Goal: Complete application form

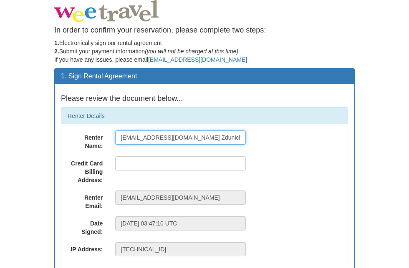
click at [195, 139] on input "[EMAIL_ADDRESS][DOMAIN_NAME] Zdunich" at bounding box center [180, 138] width 131 height 14
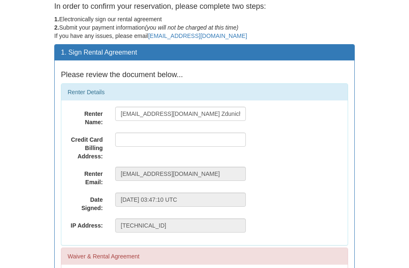
scroll to position [15, 0]
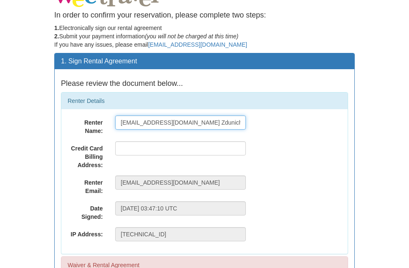
click at [153, 122] on input "[EMAIL_ADDRESS][DOMAIN_NAME] Zdunich" at bounding box center [180, 123] width 131 height 14
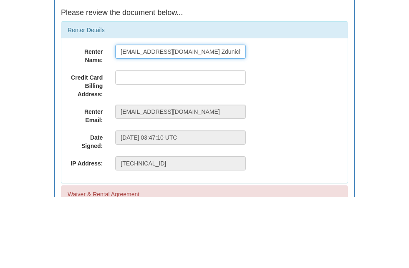
click at [136, 116] on input "[EMAIL_ADDRESS][DOMAIN_NAME] Zdunich" at bounding box center [180, 123] width 131 height 14
type input "[PERSON_NAME]"
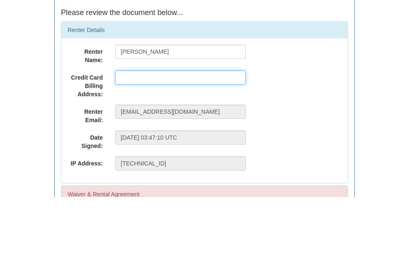
click at [176, 141] on input "text" at bounding box center [180, 148] width 131 height 14
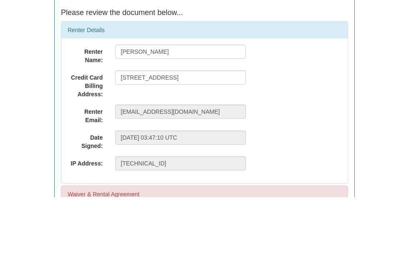
scroll to position [86, 0]
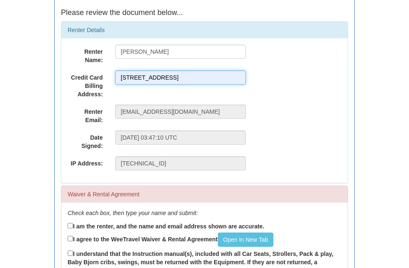
click at [209, 77] on input "[STREET_ADDRESS]" at bounding box center [180, 78] width 131 height 14
click at [164, 78] on input "[STREET_ADDRESS]" at bounding box center [180, 78] width 131 height 14
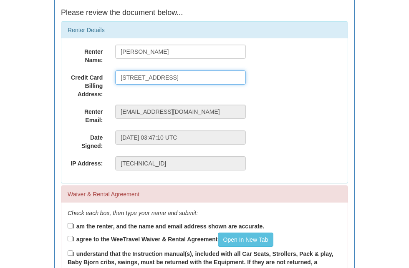
click at [176, 76] on input "[STREET_ADDRESS]" at bounding box center [180, 78] width 131 height 14
click at [175, 75] on input "[STREET_ADDRESS]" at bounding box center [180, 78] width 131 height 14
type input "[STREET_ADDRESS]"
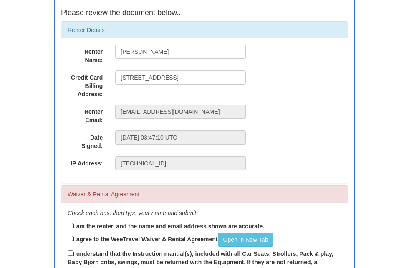
click at [266, 82] on div "Credit Card Billing Address: [STREET_ADDRESS]" at bounding box center [204, 85] width 286 height 28
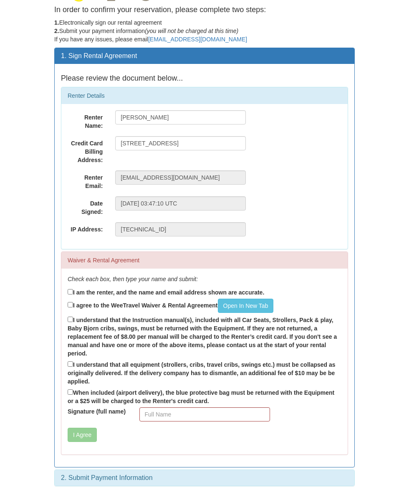
scroll to position [20, 0]
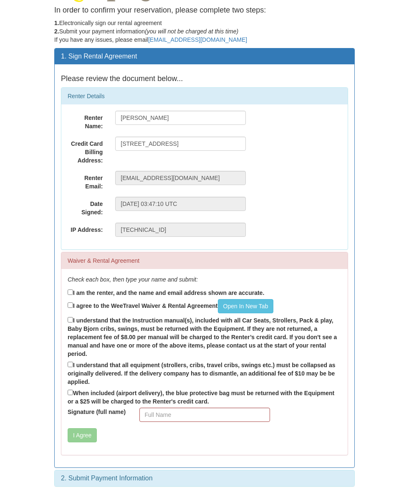
click at [73, 268] on input "I am the renter, and the name and email address shown are accurate." at bounding box center [70, 291] width 5 height 5
checkbox input "true"
click at [265, 268] on link "Open In New Tab" at bounding box center [246, 306] width 56 height 14
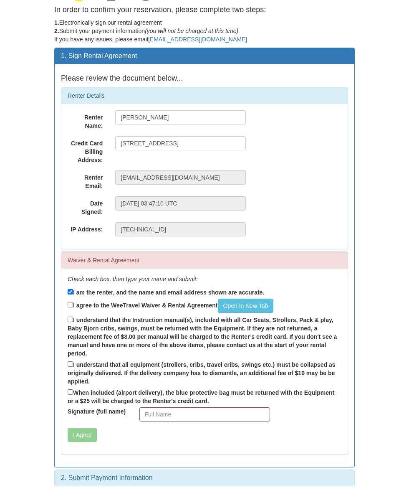
scroll to position [20, 0]
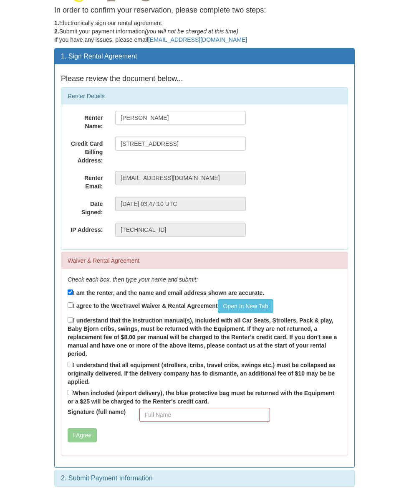
click at [70, 268] on input "I agree to the WeeTravel Waiver & Rental Agreement Open In [GEOGRAPHIC_DATA]" at bounding box center [70, 304] width 5 height 5
checkbox input "true"
click at [68, 268] on input "I understand that the Instruction manual(s), included with all Car Seats, Strol…" at bounding box center [70, 319] width 5 height 5
checkbox input "true"
click at [73, 268] on input "I understand that all equipment (strollers, cribs, travel cribs, swings etc.) m…" at bounding box center [70, 363] width 5 height 5
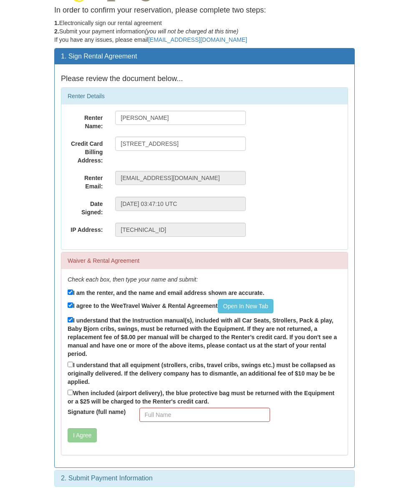
checkbox input "true"
click at [73, 268] on input "When included (airport delivery), the blue protective bag must be returned with…" at bounding box center [70, 391] width 5 height 5
checkbox input "true"
click at [159, 268] on input "Signature (full name)" at bounding box center [204, 414] width 131 height 14
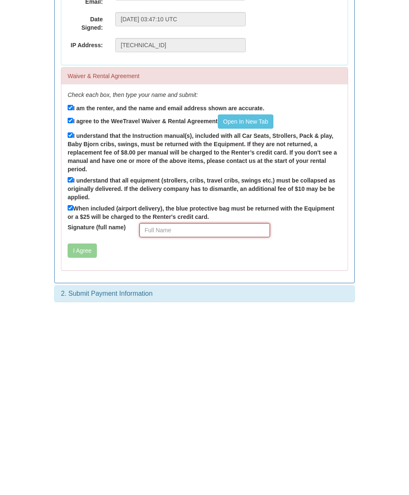
type input "[PERSON_NAME] [PERSON_NAME]"
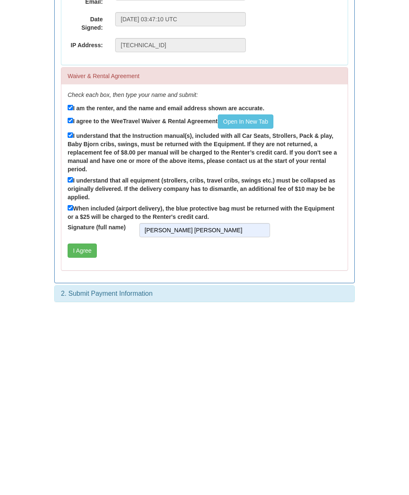
scroll to position [20, 0]
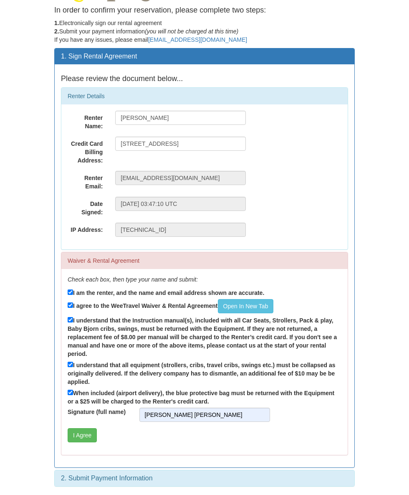
click at [91, 268] on button "I Agree" at bounding box center [82, 435] width 29 height 14
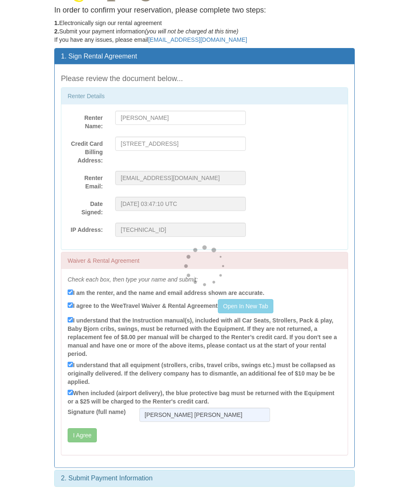
scroll to position [0, 0]
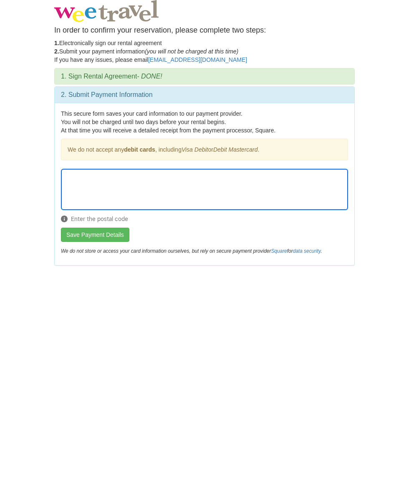
click at [113, 236] on button "Save Payment Details" at bounding box center [95, 234] width 68 height 14
